Goal: Task Accomplishment & Management: Manage account settings

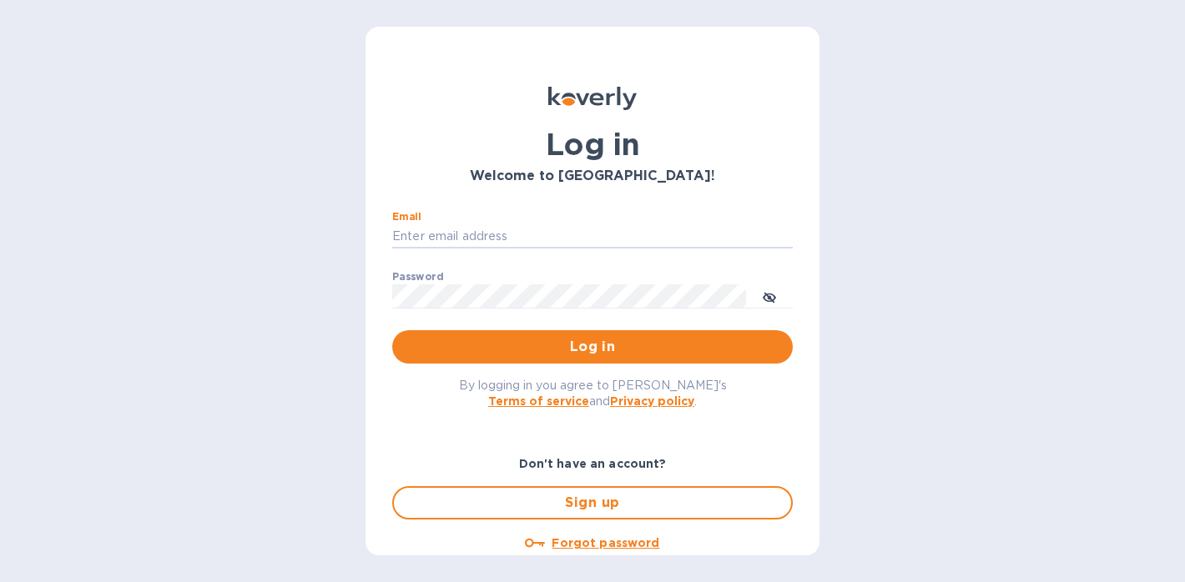
type input "[PERSON_NAME][EMAIL_ADDRESS][DOMAIN_NAME]"
click at [589, 346] on button "Log in" at bounding box center [592, 346] width 400 height 33
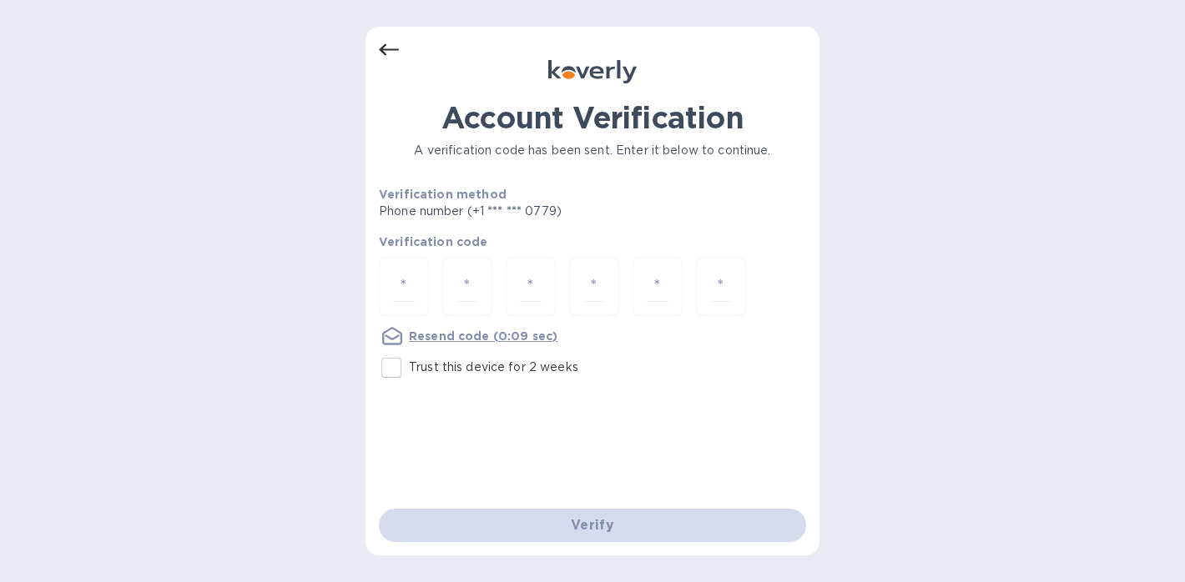
click at [403, 360] on input "Trust this device for 2 weeks" at bounding box center [391, 367] width 35 height 35
checkbox input "true"
click at [410, 291] on input "number" at bounding box center [404, 286] width 22 height 31
type input "6"
type input "9"
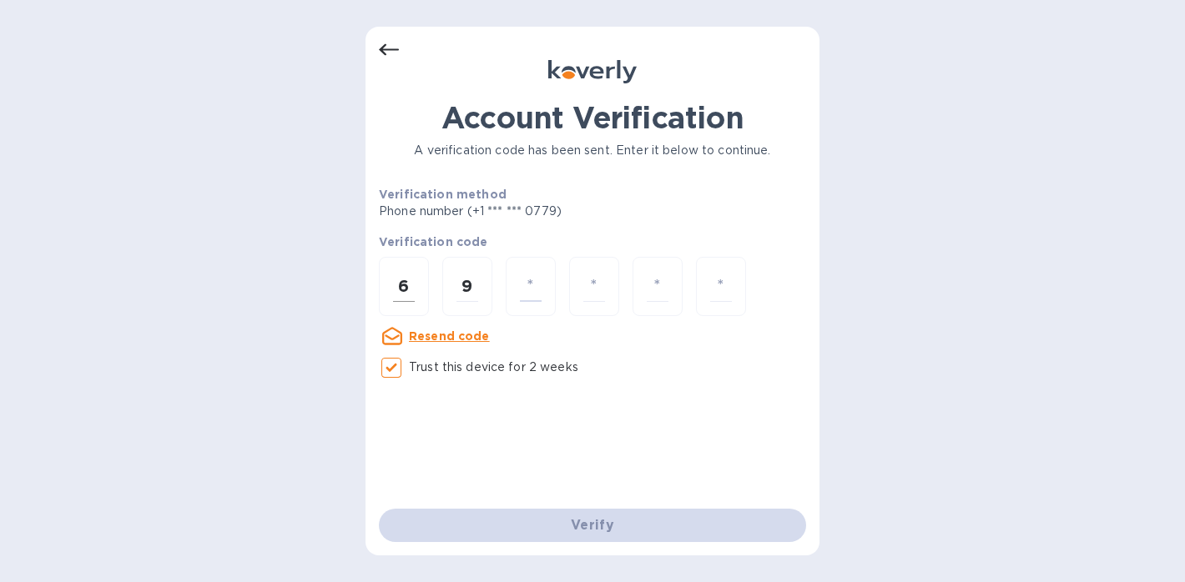
type input "4"
type input "7"
type input "1"
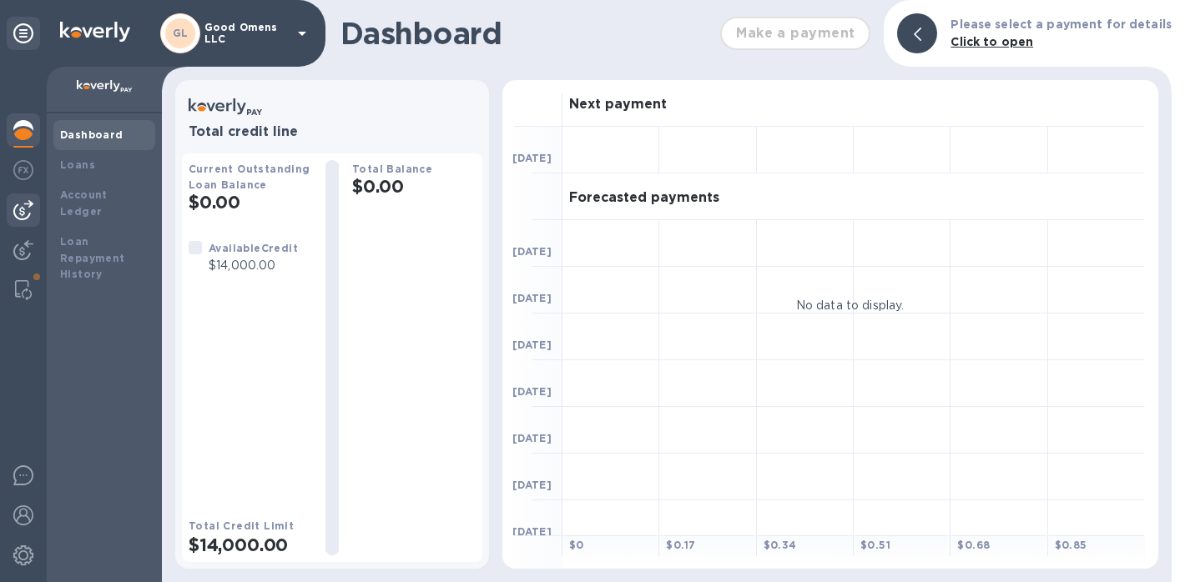
click at [36, 213] on div at bounding box center [23, 210] width 33 height 33
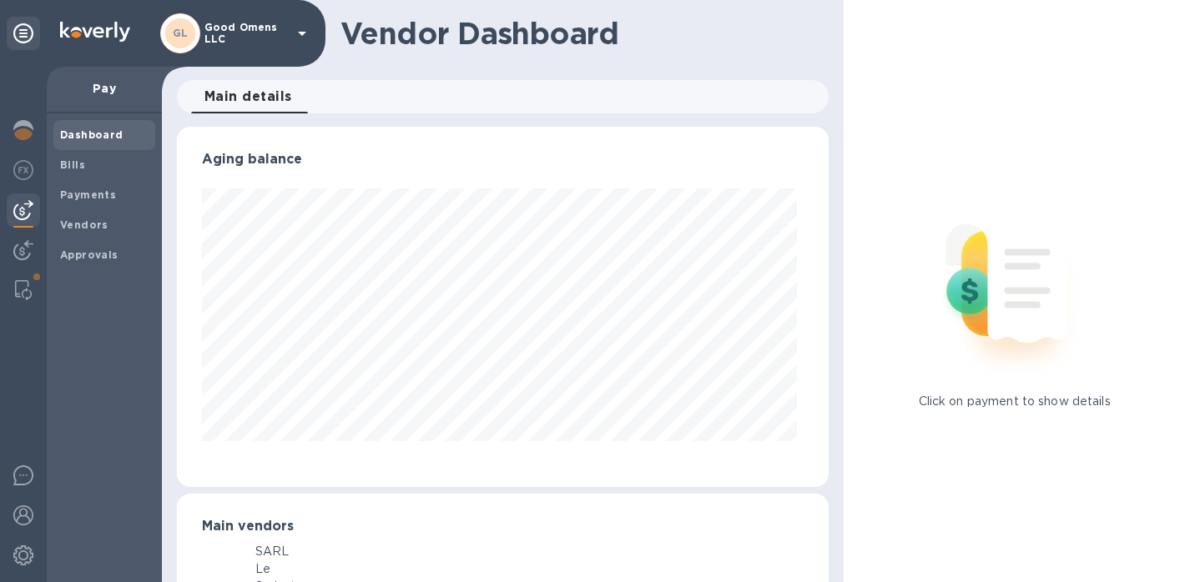
scroll to position [360, 646]
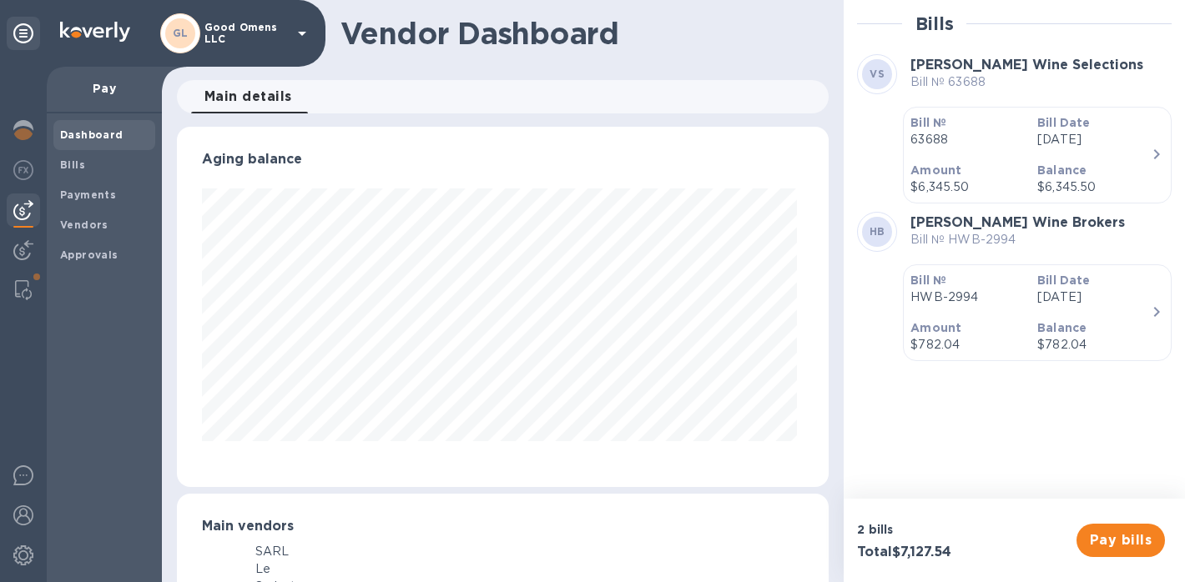
click at [993, 172] on p "Amount" at bounding box center [966, 170] width 113 height 17
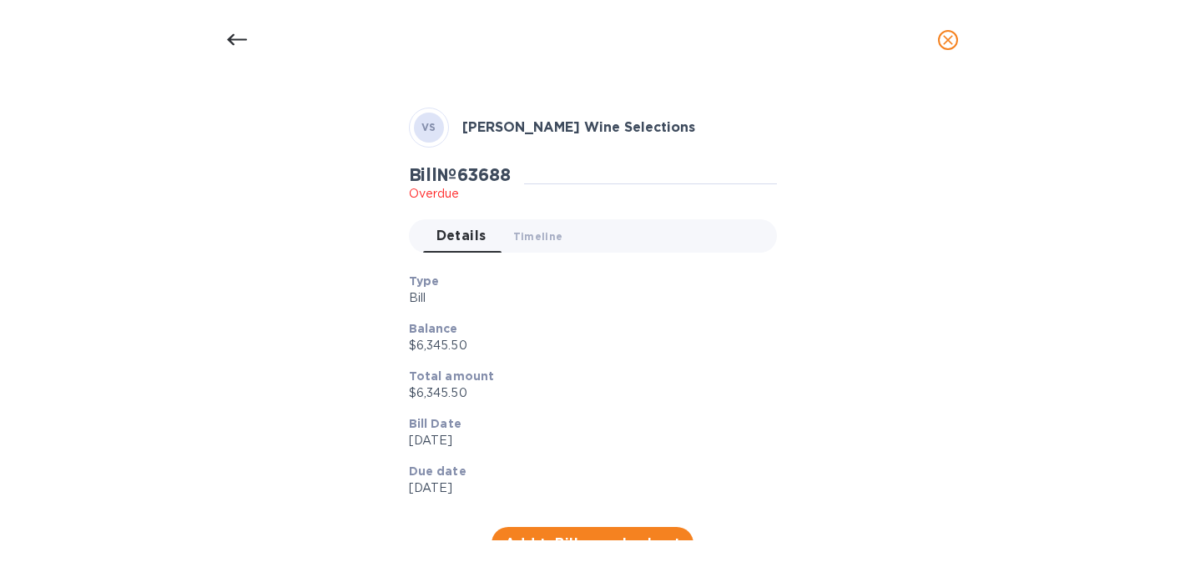
scroll to position [53, 0]
click at [949, 33] on icon "close" at bounding box center [947, 40] width 17 height 17
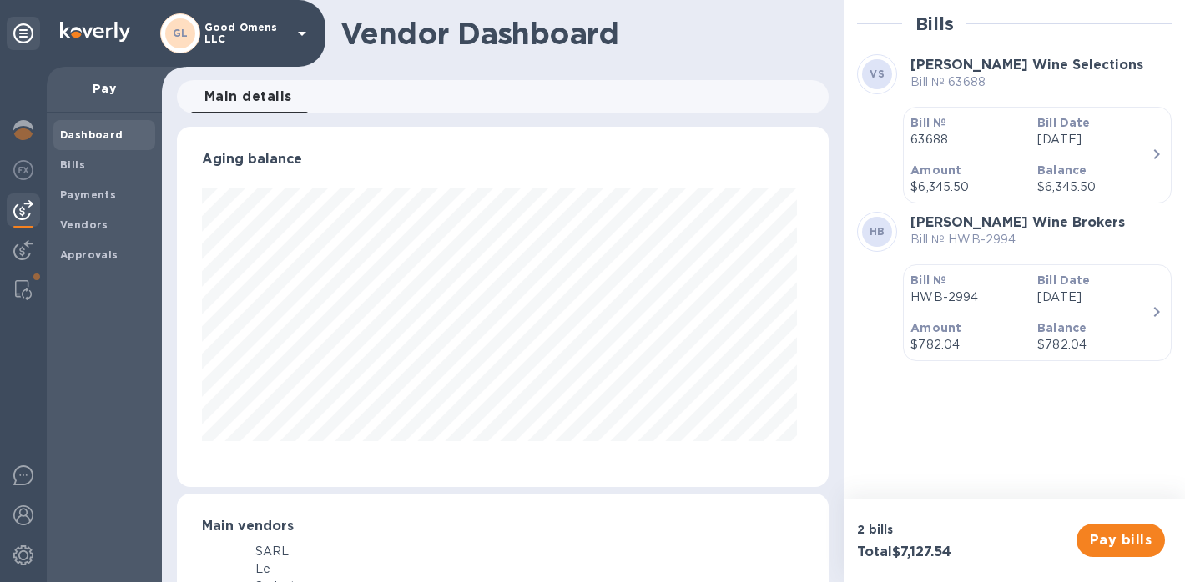
scroll to position [41, 0]
click at [1014, 285] on p "Bill №" at bounding box center [966, 280] width 113 height 17
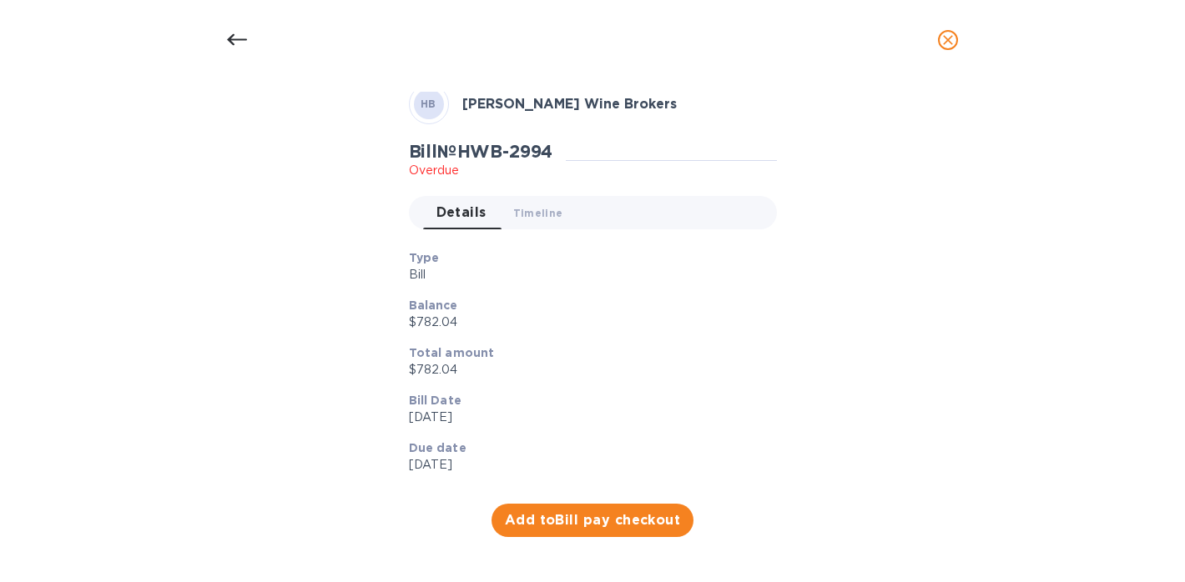
scroll to position [74, 0]
click at [539, 514] on span "Add to Bill pay checkout" at bounding box center [593, 521] width 176 height 20
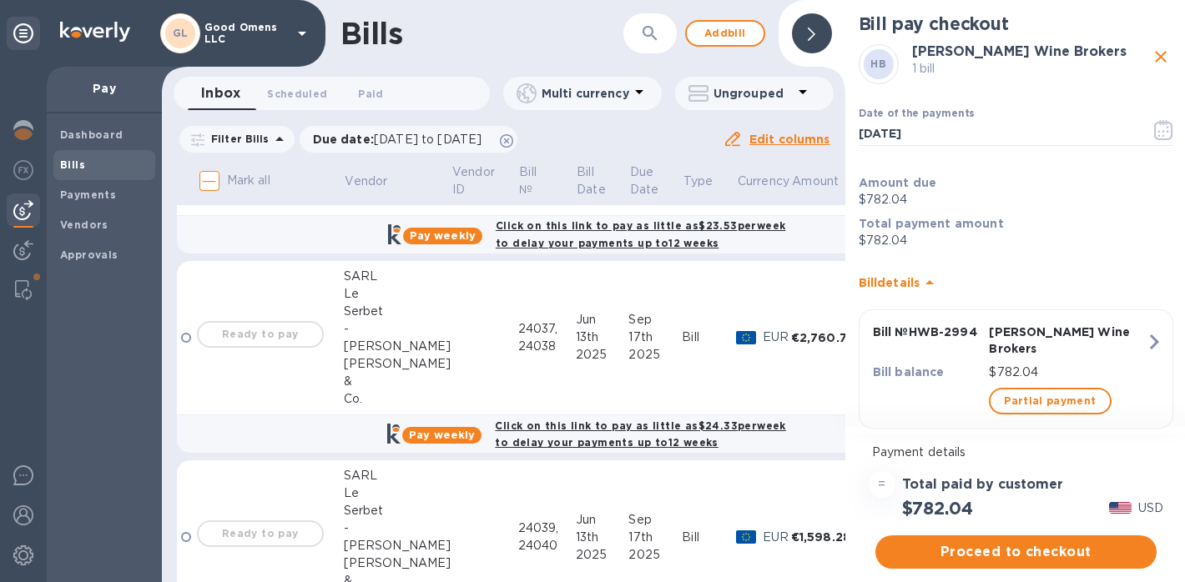
scroll to position [10, 0]
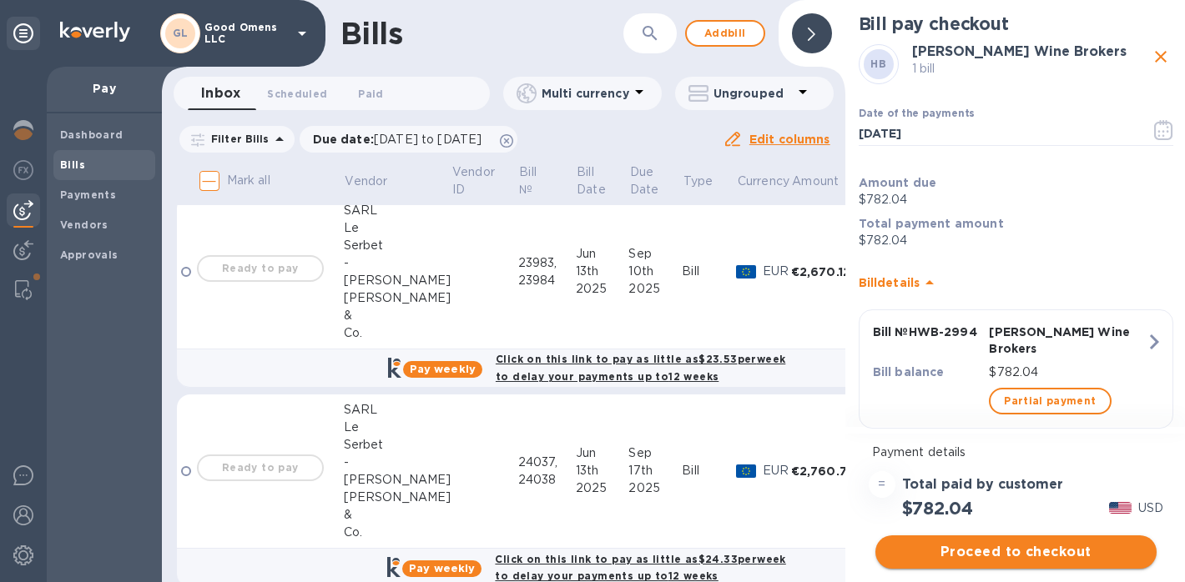
click at [958, 547] on span "Proceed to checkout" at bounding box center [1015, 552] width 254 height 20
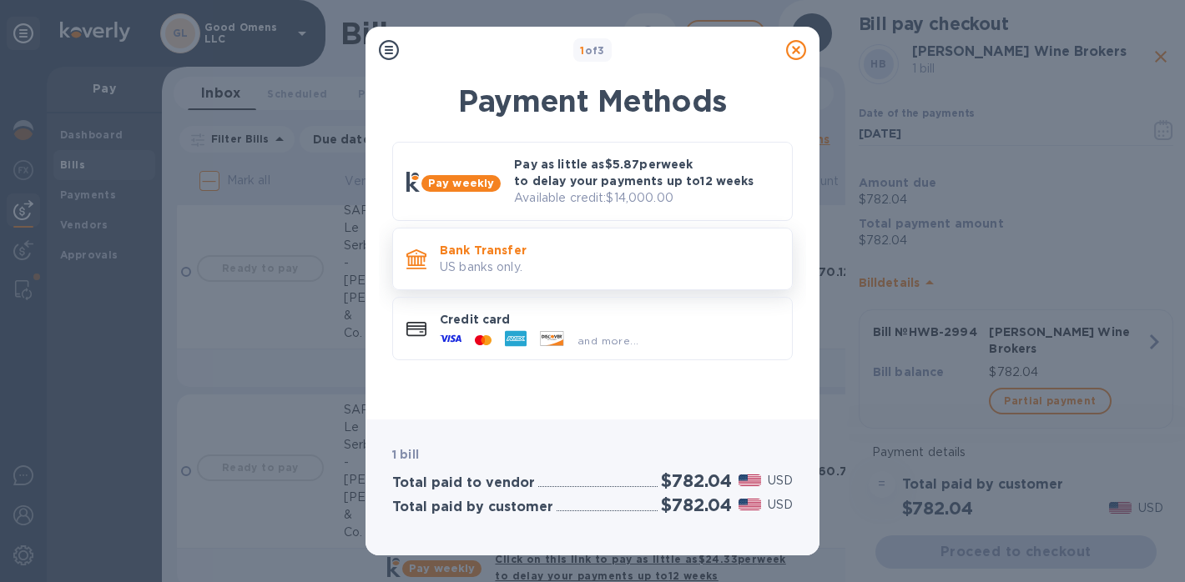
click at [659, 255] on p "Bank Transfer" at bounding box center [609, 250] width 339 height 17
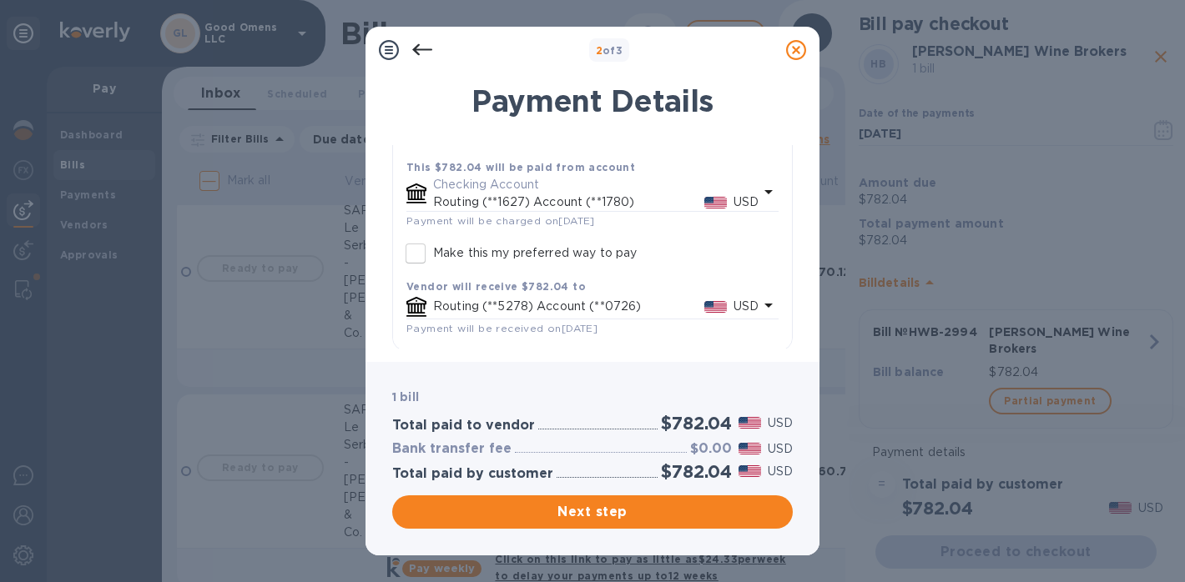
scroll to position [113, 0]
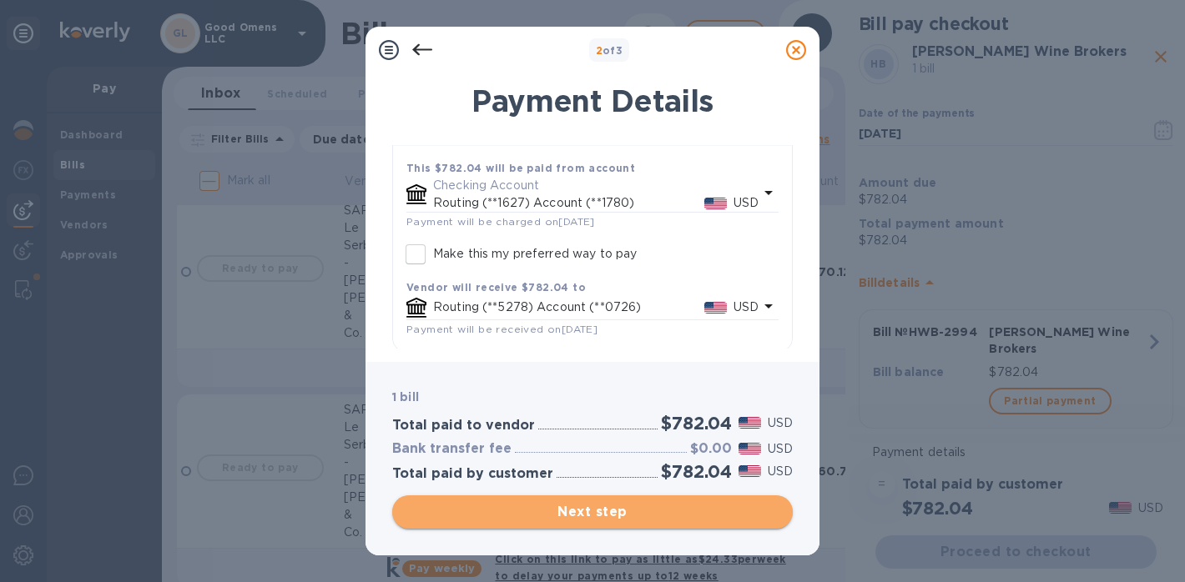
click at [624, 511] on span "Next step" at bounding box center [592, 512] width 374 height 20
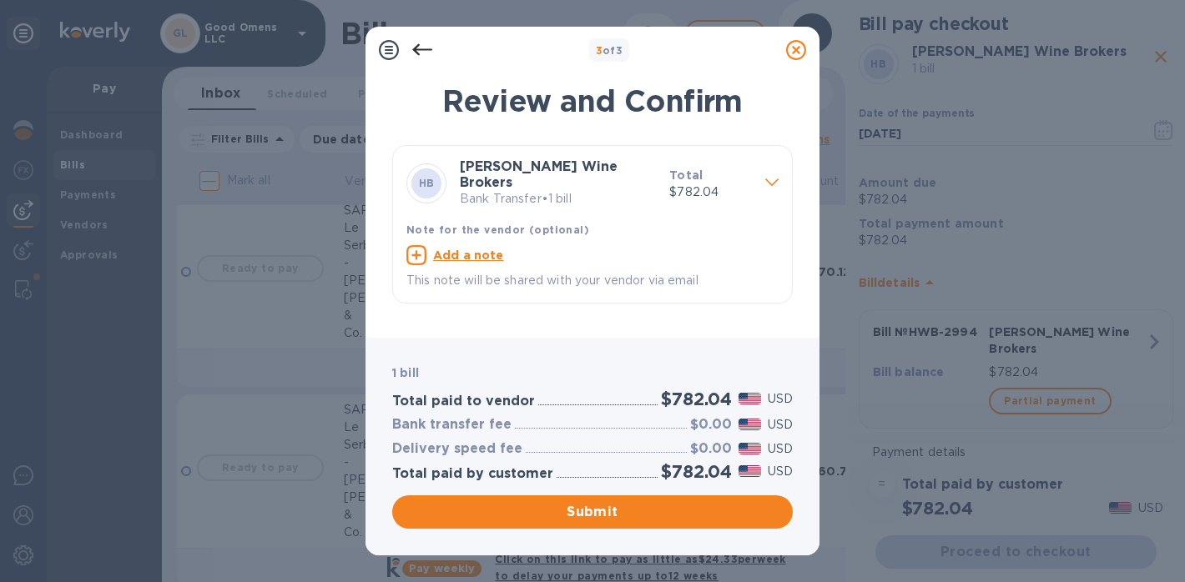
scroll to position [0, 0]
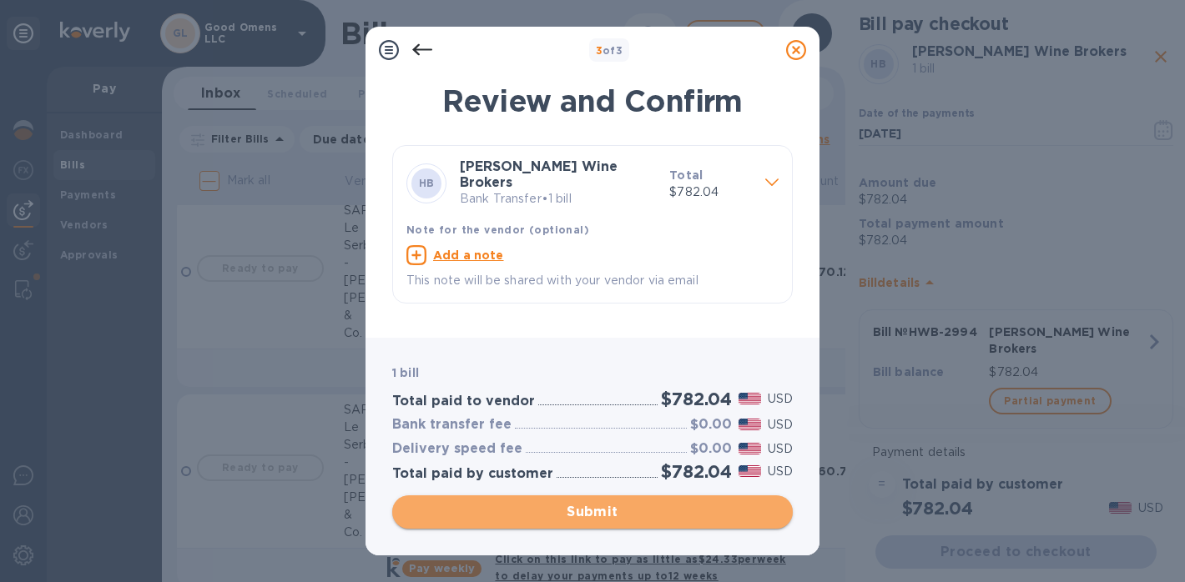
click at [617, 506] on span "Submit" at bounding box center [592, 512] width 374 height 20
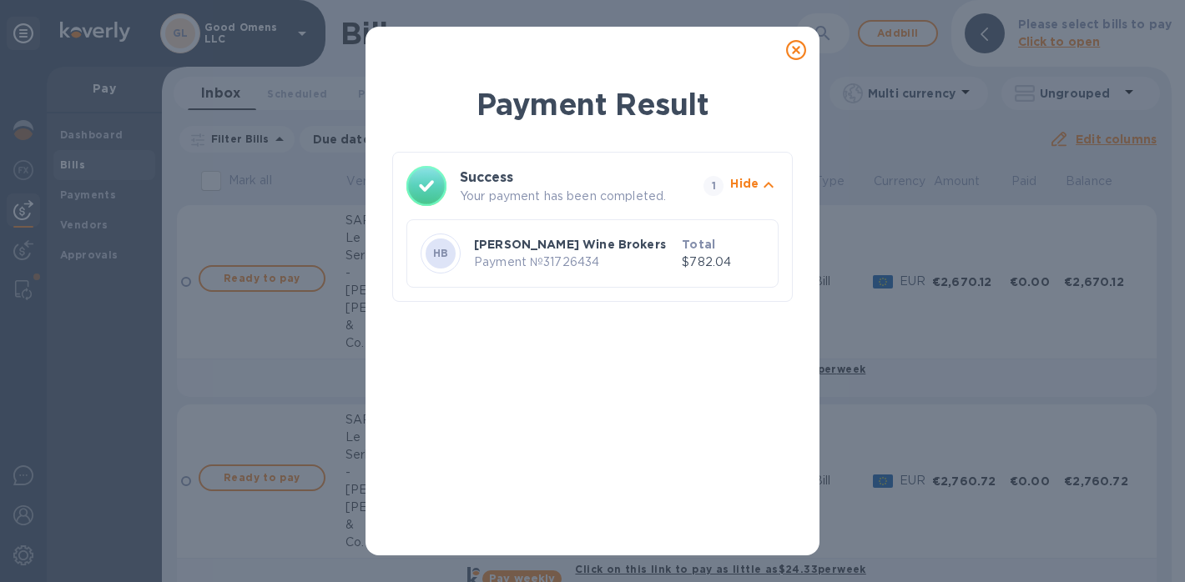
click at [793, 51] on icon at bounding box center [796, 50] width 20 height 20
